Goal: Information Seeking & Learning: Learn about a topic

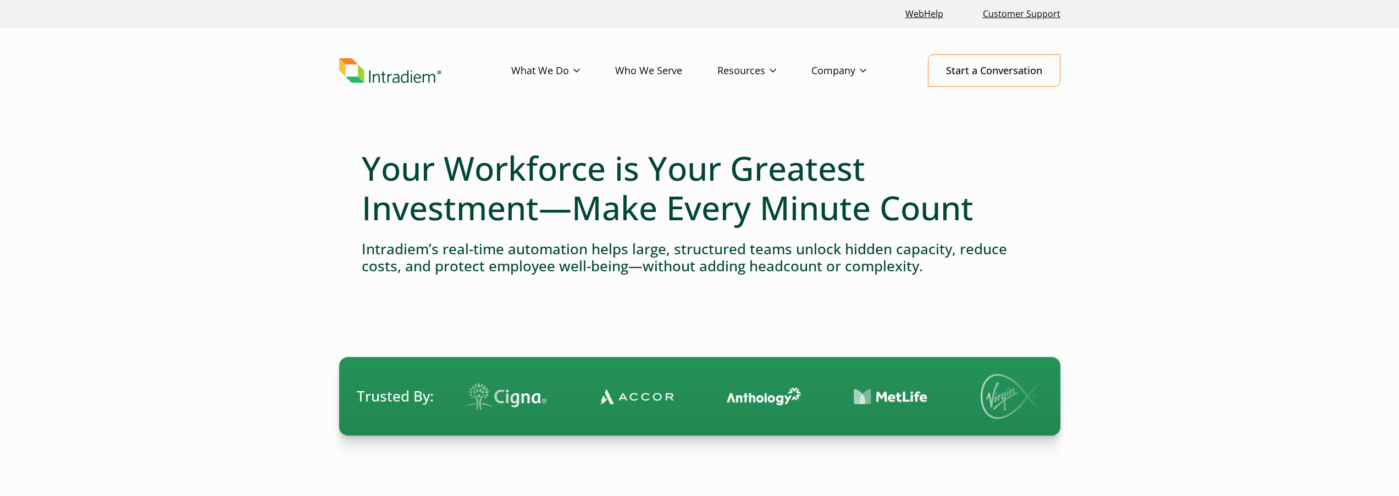
click at [513, 253] on h4 "Intradiem’s real-time automation helps large, structured teams unlock hidden ca…" at bounding box center [700, 258] width 676 height 34
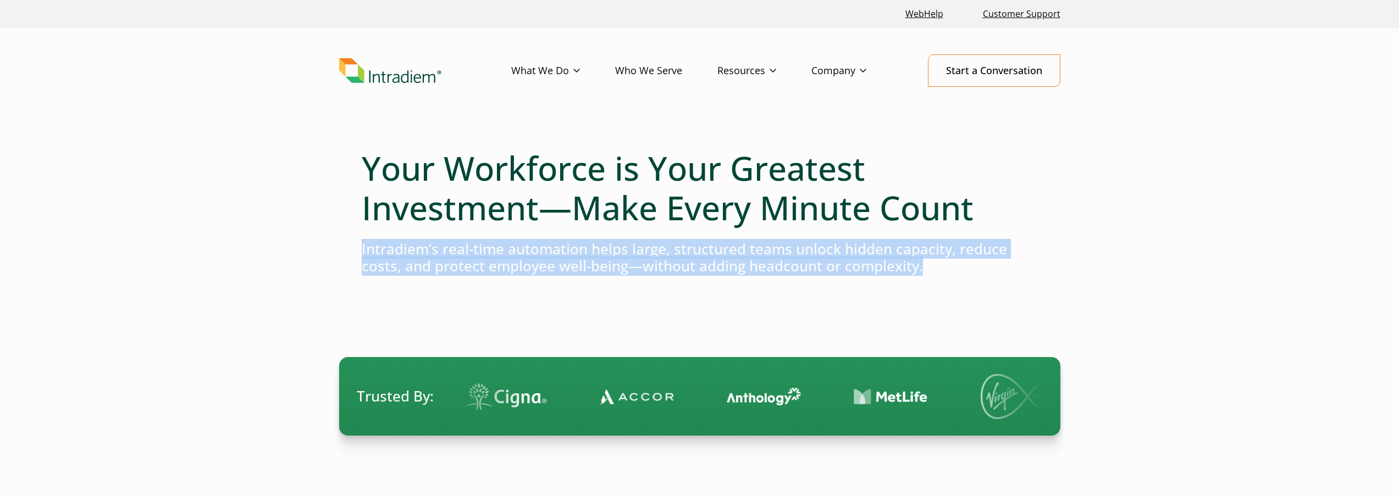
click at [513, 253] on h4 "Intradiem’s real-time automation helps large, structured teams unlock hidden ca…" at bounding box center [700, 258] width 676 height 34
click at [662, 256] on h4 "Intradiem’s real-time automation helps large, structured teams unlock hidden ca…" at bounding box center [700, 258] width 676 height 34
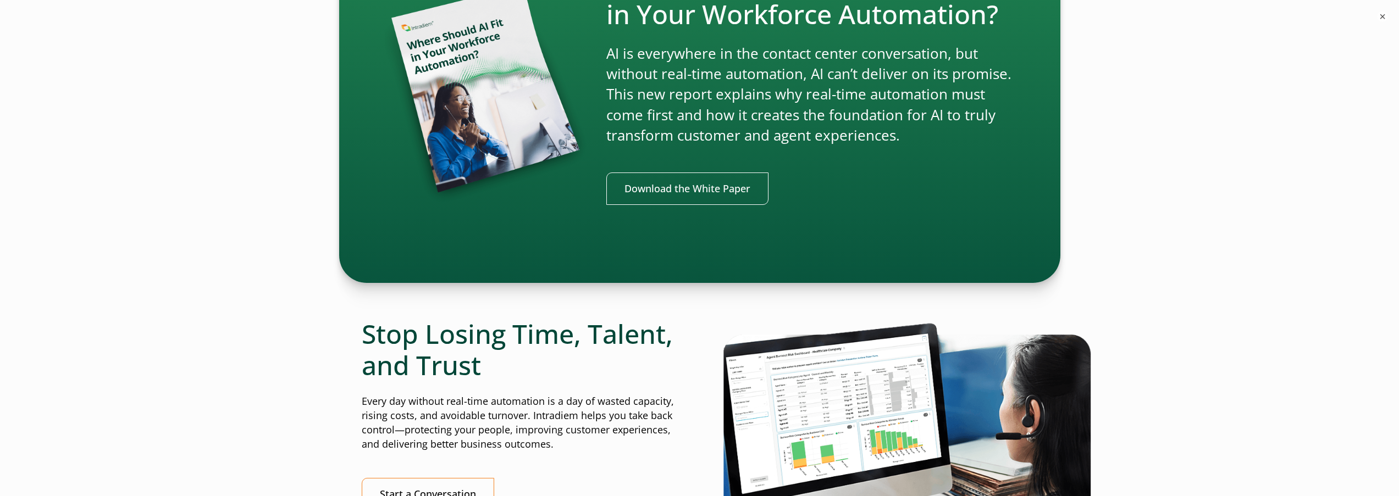
scroll to position [2729, 0]
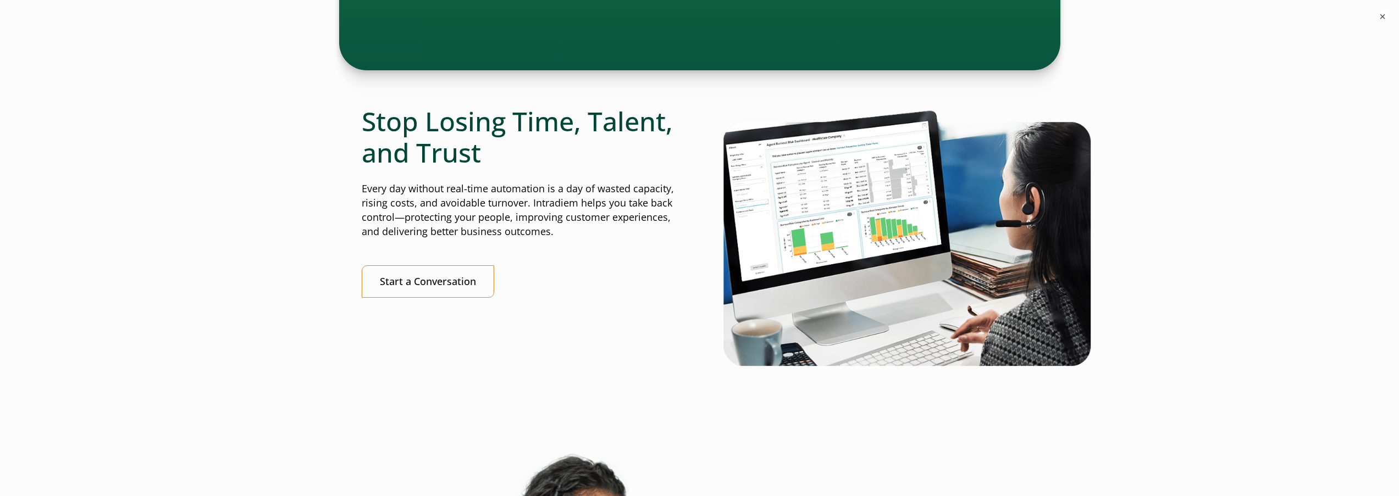
click at [494, 196] on p "Every day without real-time automation is a day of wasted capacity, rising cost…" at bounding box center [519, 210] width 315 height 57
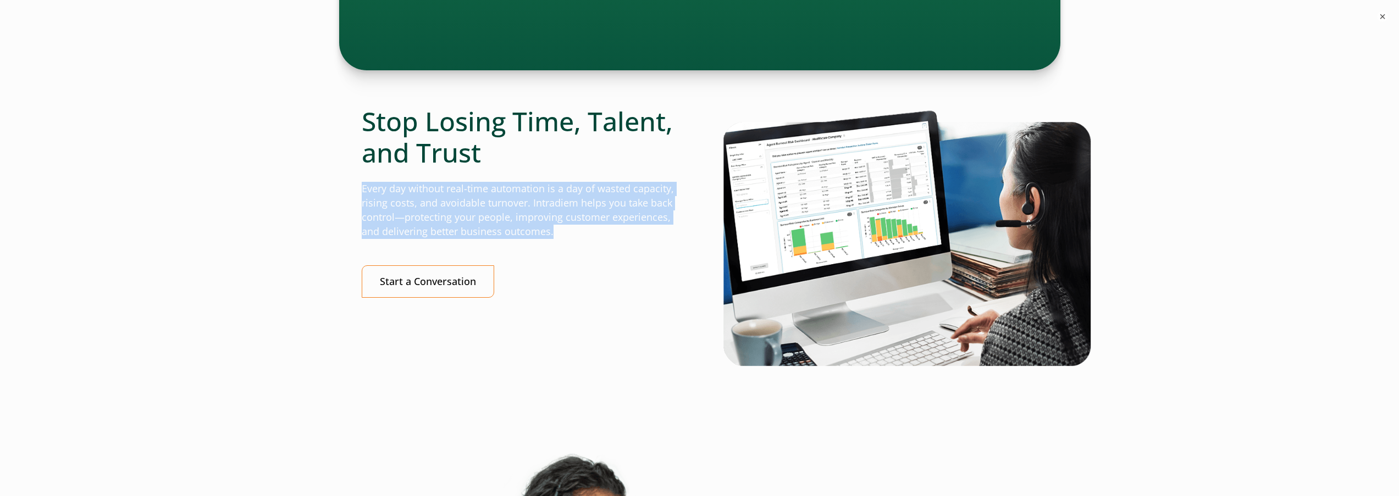
click at [494, 196] on p "Every day without real-time automation is a day of wasted capacity, rising cost…" at bounding box center [519, 210] width 315 height 57
click at [526, 198] on p "Every day without real-time automation is a day of wasted capacity, rising cost…" at bounding box center [519, 210] width 315 height 57
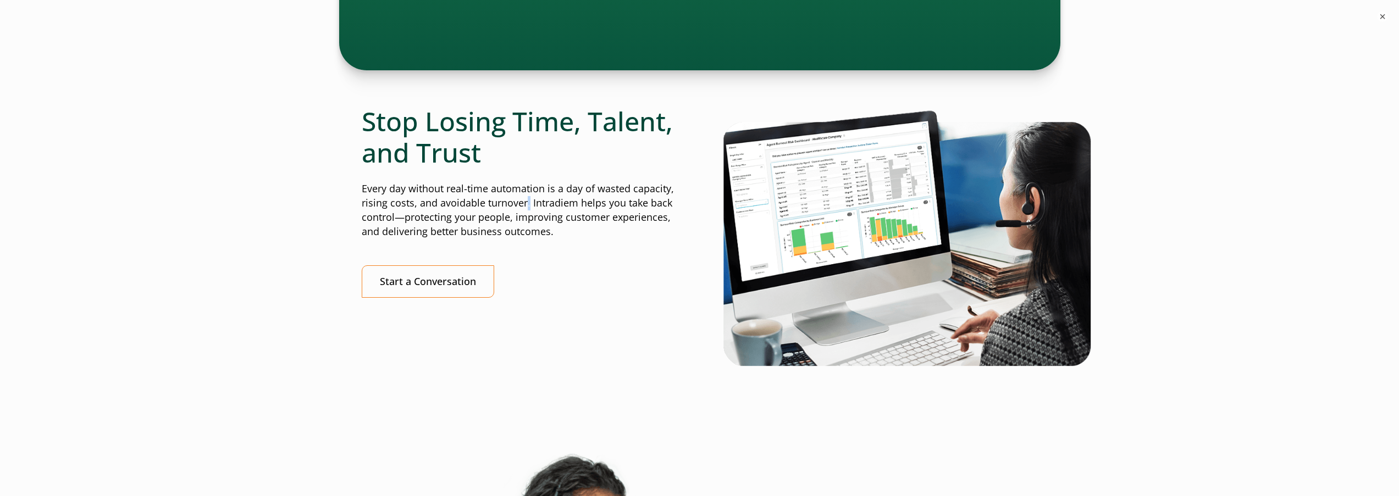
click at [526, 198] on p "Every day without real-time automation is a day of wasted capacity, rising cost…" at bounding box center [519, 210] width 315 height 57
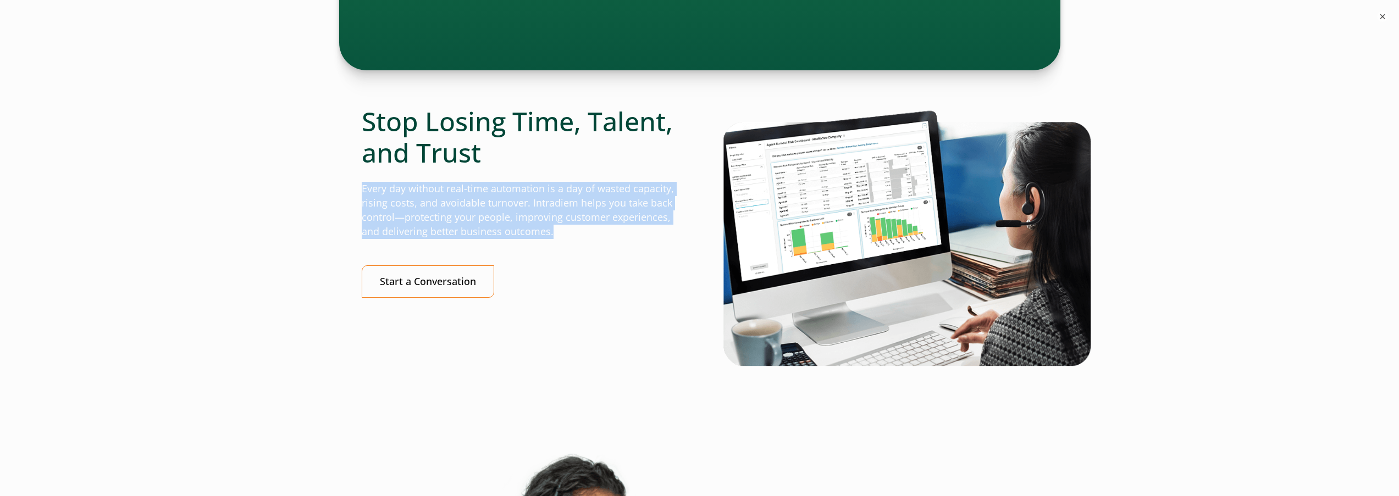
click at [526, 198] on p "Every day without real-time automation is a day of wasted capacity, rising cost…" at bounding box center [519, 210] width 315 height 57
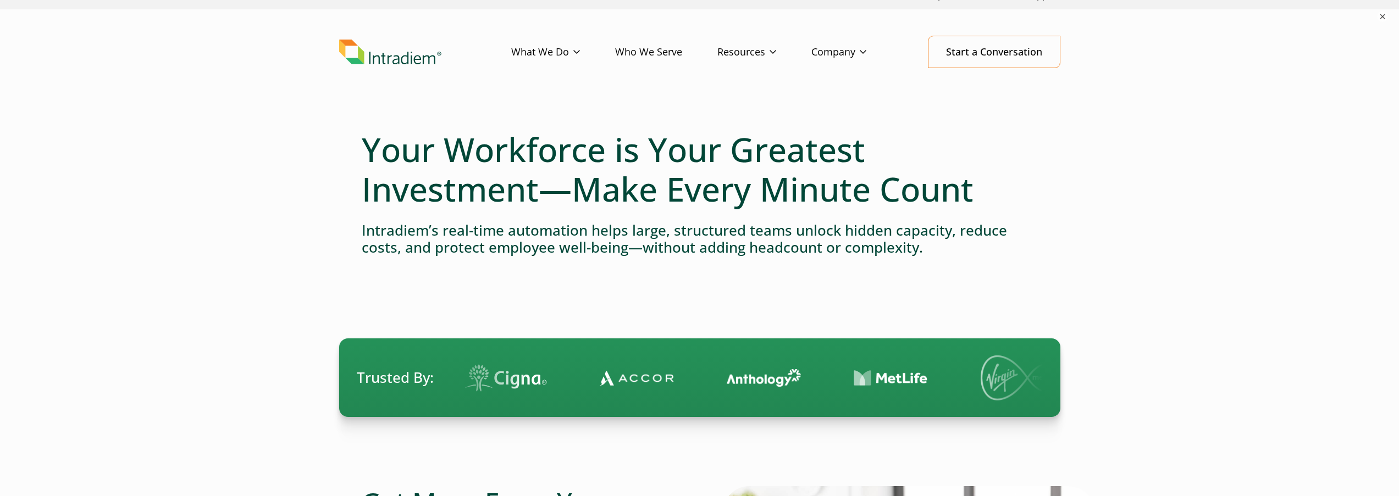
scroll to position [0, 0]
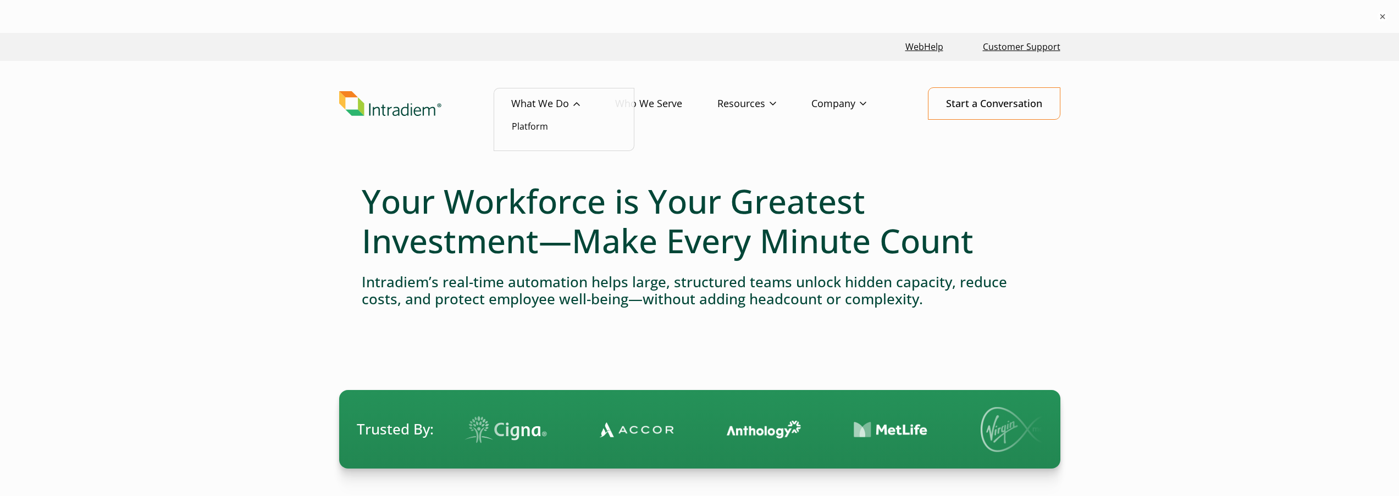
click at [547, 103] on link "What We Do" at bounding box center [563, 104] width 104 height 32
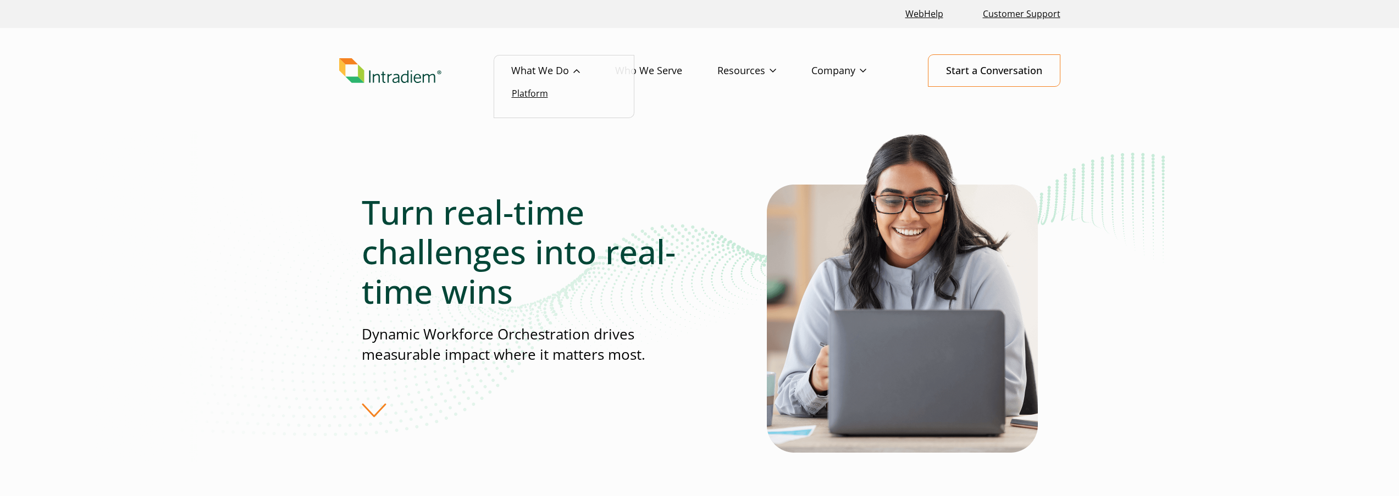
click at [535, 97] on link "Platform" at bounding box center [530, 93] width 36 height 12
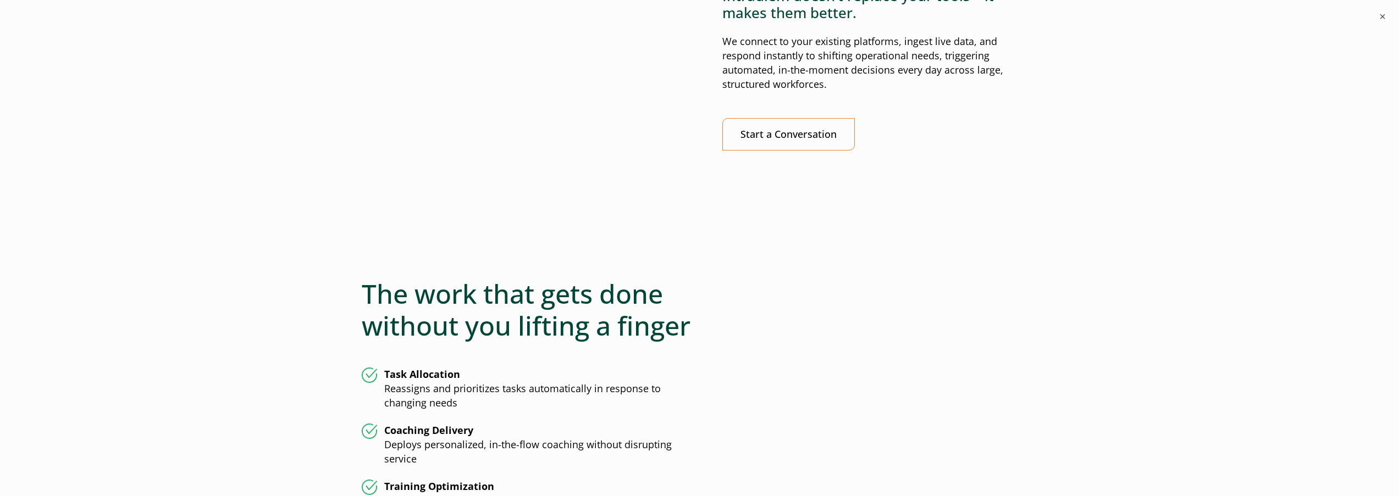
scroll to position [2664, 0]
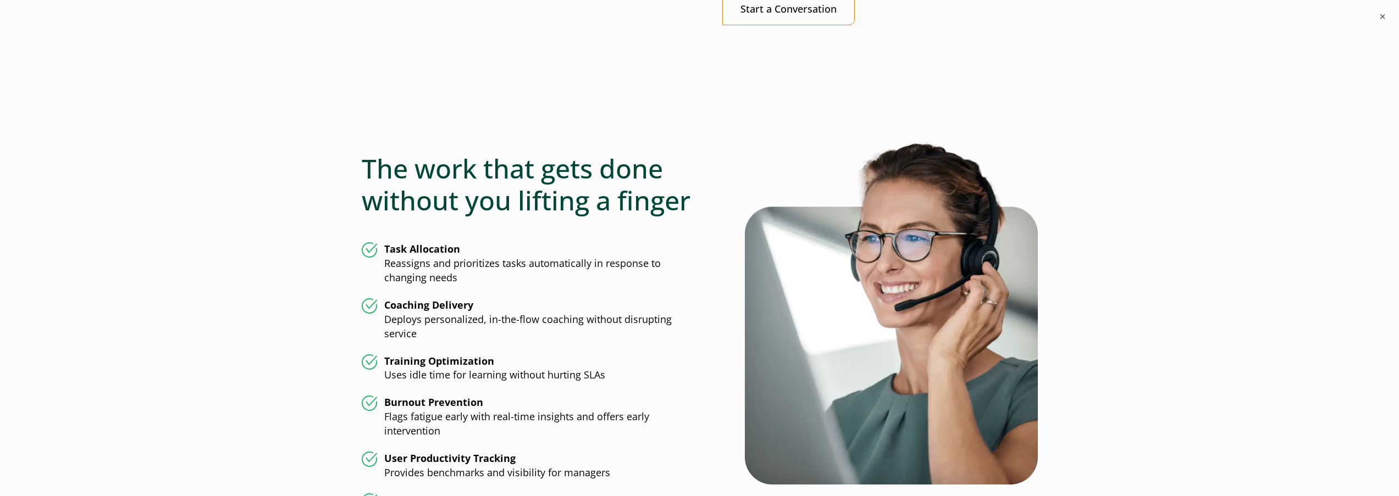
click at [420, 251] on li "Task Allocation Reassigns and prioritizes tasks automatically in response to ch…" at bounding box center [531, 263] width 338 height 43
click at [405, 313] on li "Coaching Delivery Deploys personalized, in-the-flow coaching without disrupting…" at bounding box center [531, 319] width 338 height 43
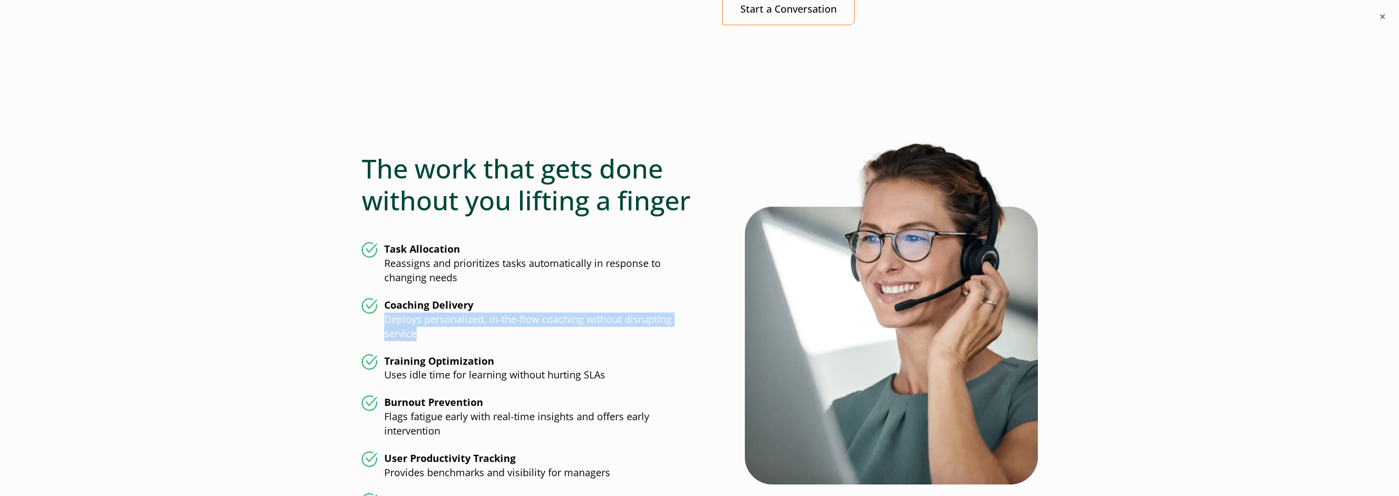
click at [405, 313] on li "Coaching Delivery Deploys personalized, in-the-flow coaching without disrupting…" at bounding box center [531, 319] width 338 height 43
click at [430, 365] on li "Training Optimization Uses idle time for learning without hurting SLAs" at bounding box center [531, 368] width 338 height 29
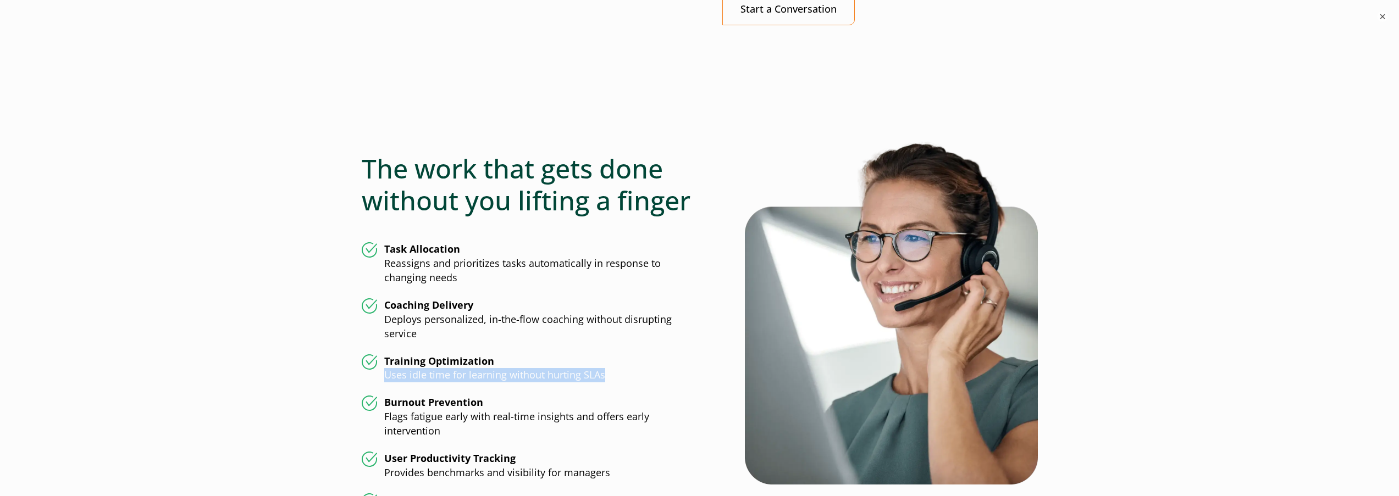
click at [430, 365] on li "Training Optimization Uses idle time for learning without hurting SLAs" at bounding box center [531, 368] width 338 height 29
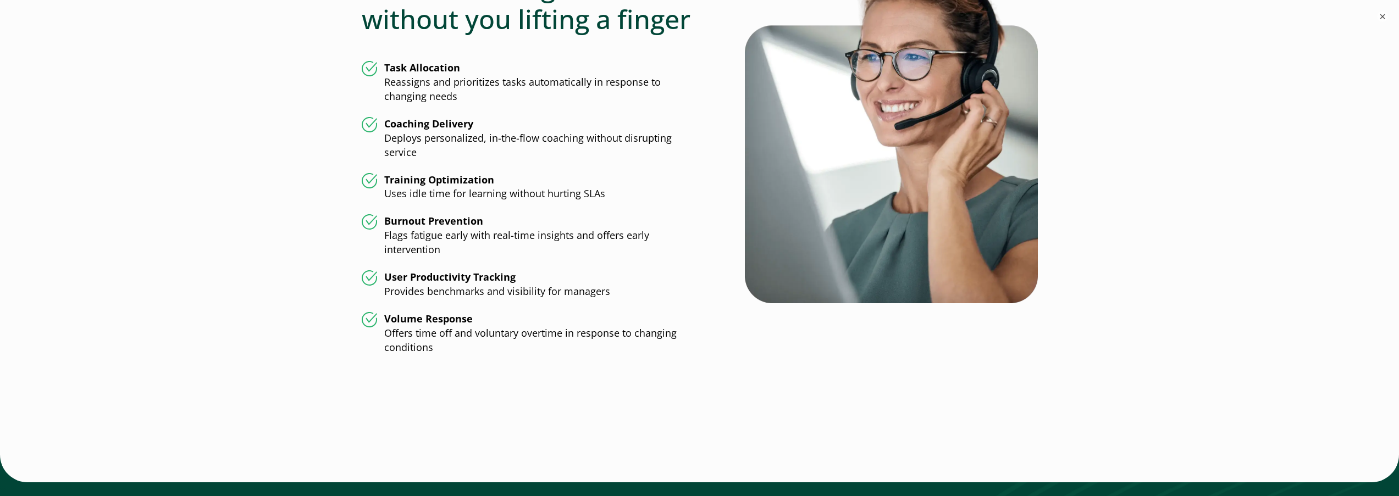
click at [423, 228] on li "Burnout Prevention Flags fatigue early with real-time insights and offers early…" at bounding box center [531, 235] width 338 height 43
click at [420, 276] on li "User Productivity Tracking Provides benchmarks and visibility for managers" at bounding box center [531, 284] width 338 height 29
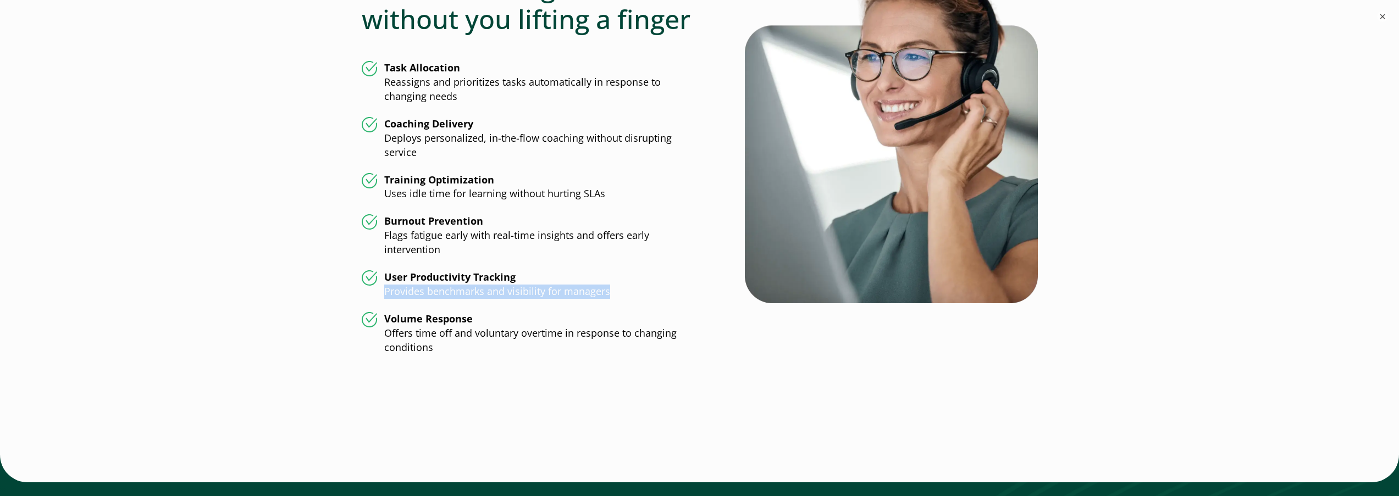
click at [420, 276] on li "User Productivity Tracking Provides benchmarks and visibility for managers" at bounding box center [531, 284] width 338 height 29
click at [415, 320] on li "Volume Response Offers time off and voluntary overtime in response to changing …" at bounding box center [531, 333] width 338 height 43
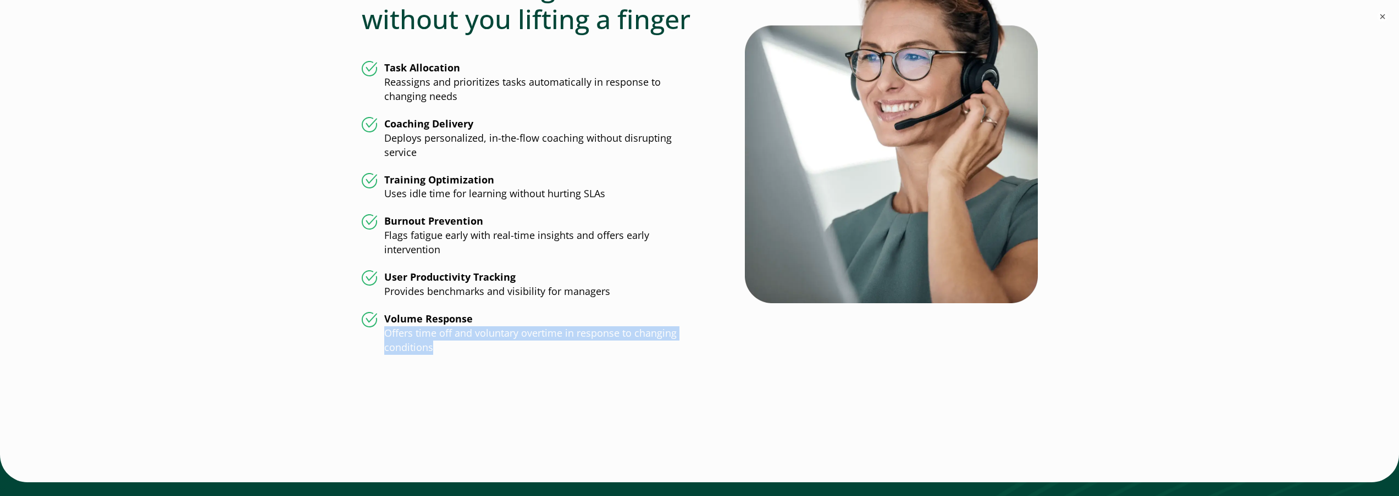
click at [415, 320] on li "Volume Response Offers time off and voluntary overtime in response to changing …" at bounding box center [531, 333] width 338 height 43
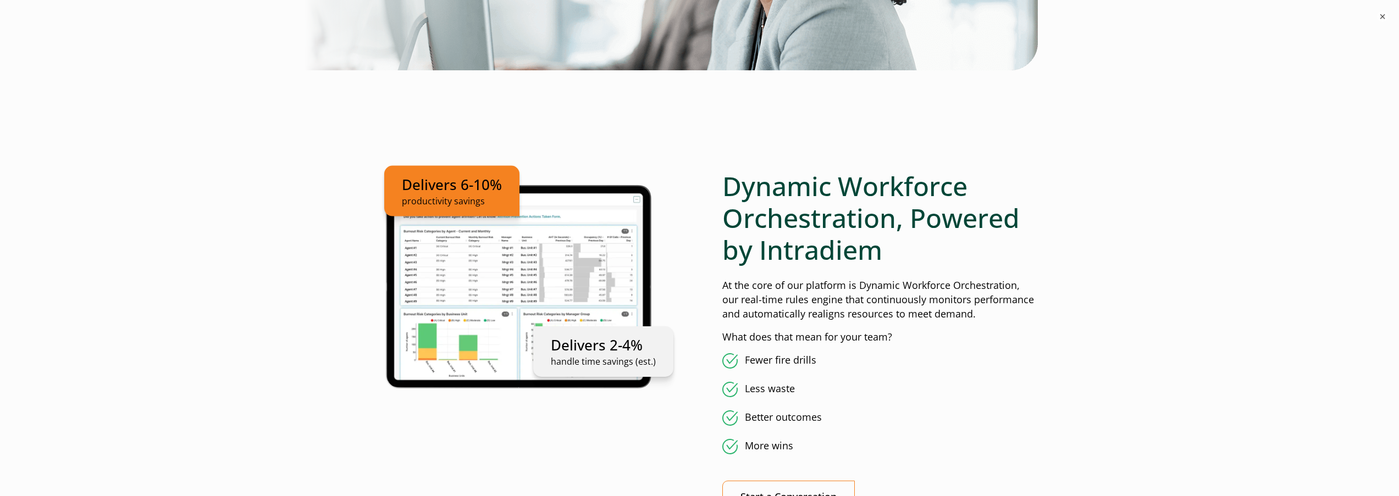
scroll to position [0, 0]
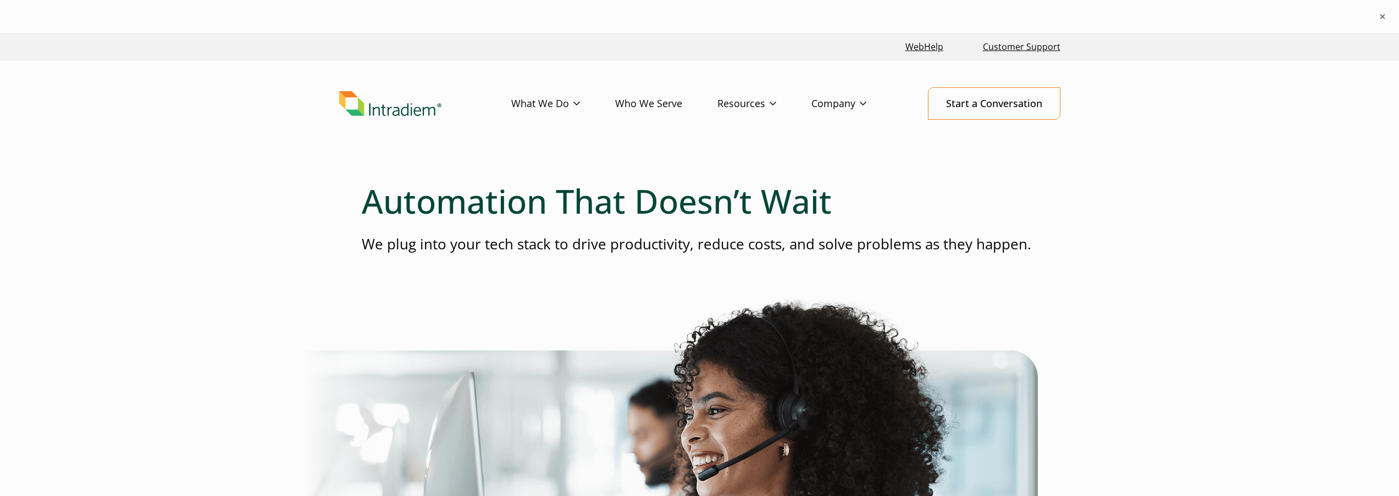
click at [623, 98] on link "Who We Serve" at bounding box center [666, 104] width 102 height 32
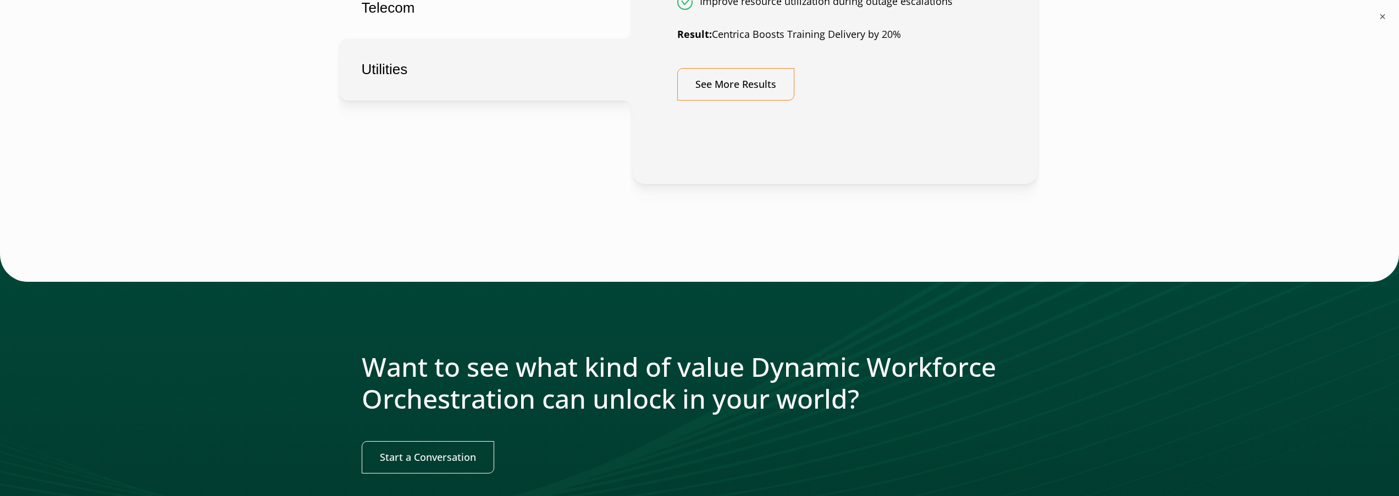
scroll to position [1270, 0]
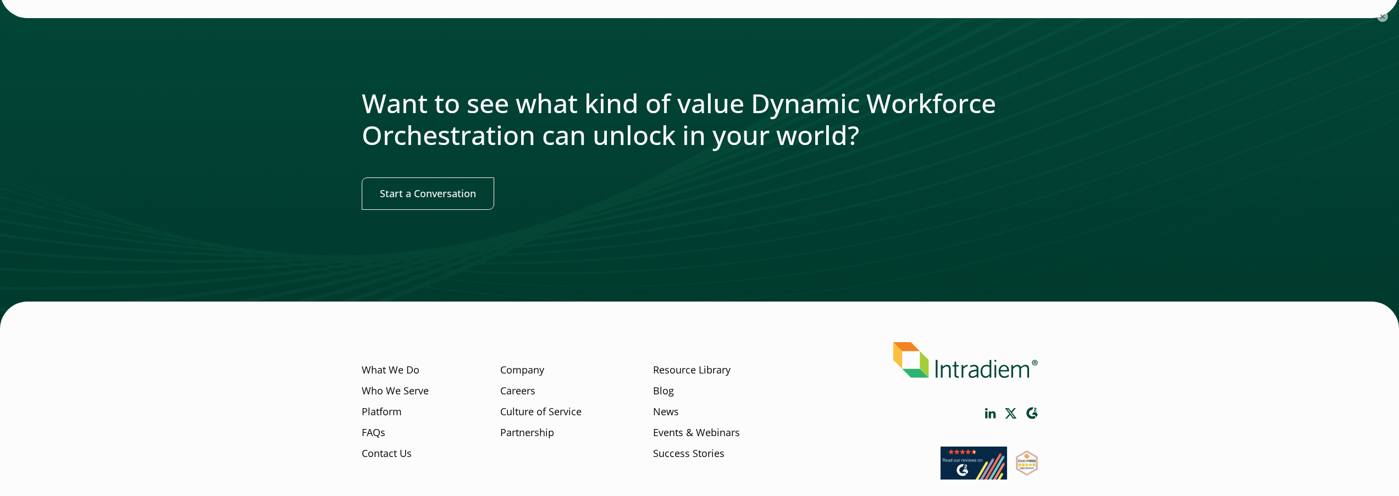
click at [1155, 119] on div at bounding box center [699, 160] width 1399 height 339
